Goal: Task Accomplishment & Management: Use online tool/utility

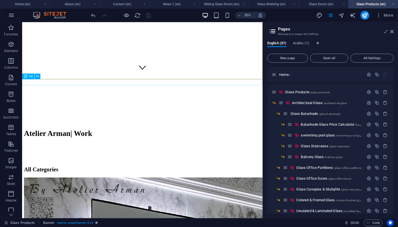
scroll to position [171, 0]
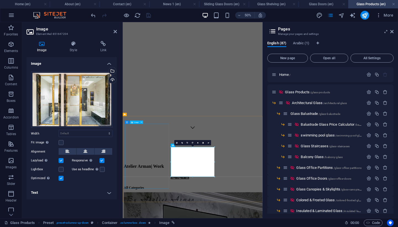
scroll to position [211, 0]
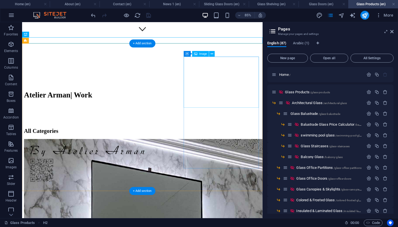
scroll to position [212, 0]
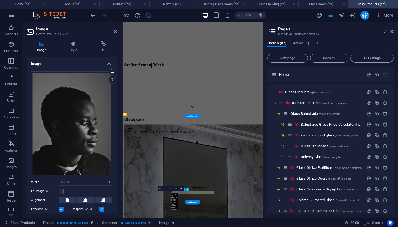
scroll to position [211, 0]
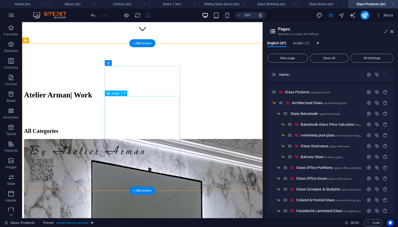
scroll to position [212, 0]
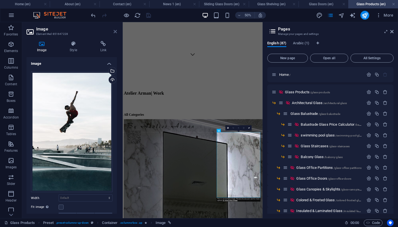
click at [116, 32] on icon at bounding box center [115, 31] width 3 height 4
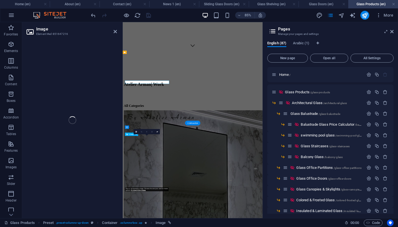
select select "%"
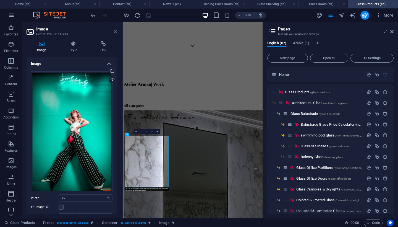
click at [116, 32] on icon at bounding box center [115, 31] width 3 height 4
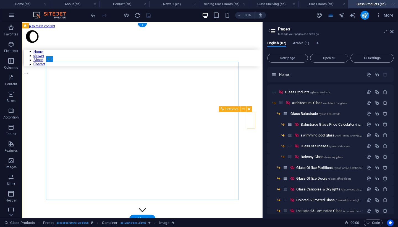
scroll to position [0, 0]
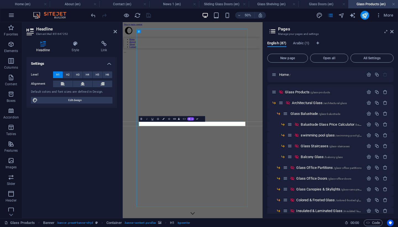
click at [261, 97] on figure at bounding box center [237, 97] width 224 height 0
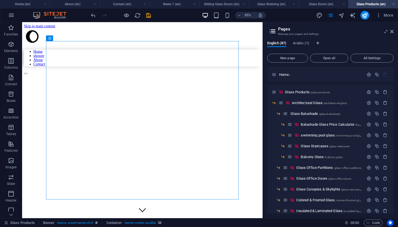
click at [222, 97] on figure at bounding box center [137, 97] width 226 height 0
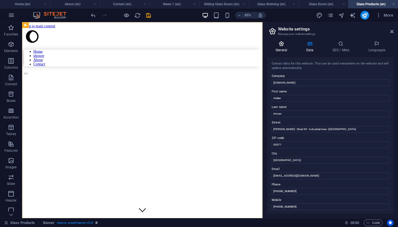
click at [283, 46] on icon at bounding box center [281, 44] width 28 height 6
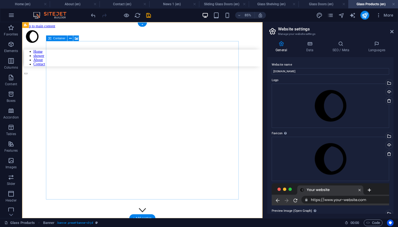
click at [231, 97] on figure at bounding box center [137, 97] width 226 height 0
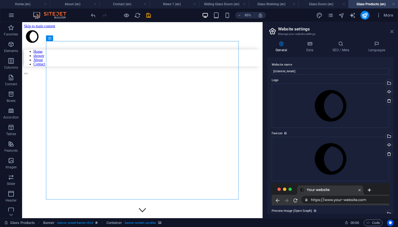
drag, startPoint x: 392, startPoint y: 29, endPoint x: 370, endPoint y: 8, distance: 30.7
click at [392, 29] on link at bounding box center [391, 31] width 3 height 5
